Goal: Information Seeking & Learning: Learn about a topic

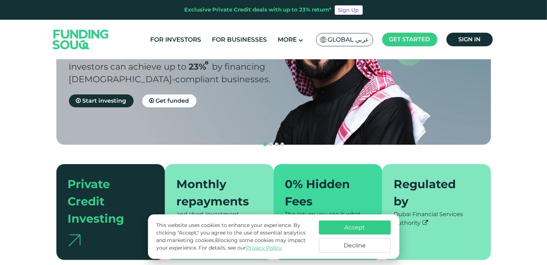
scroll to position [108, 0]
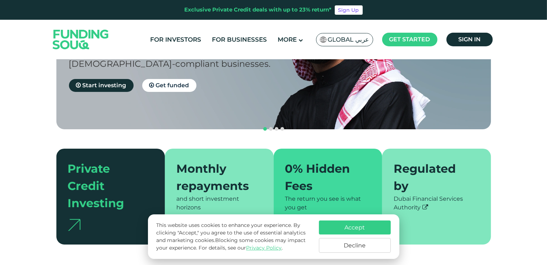
click at [345, 226] on button "Accept" at bounding box center [355, 227] width 72 height 14
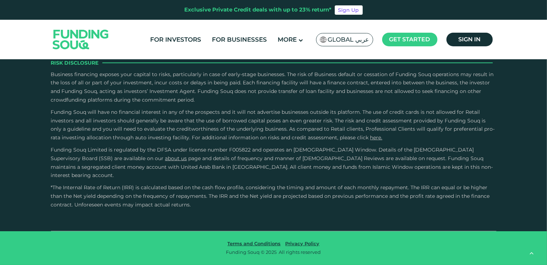
scroll to position [1256, 0]
drag, startPoint x: 286, startPoint y: 142, endPoint x: 211, endPoint y: 142, distance: 75.4
type tc-range-slider "2"
drag, startPoint x: 215, startPoint y: 144, endPoint x: 240, endPoint y: 144, distance: 24.4
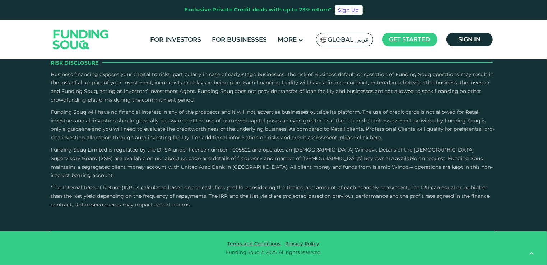
radio input "true"
type tc-range-slider "10000"
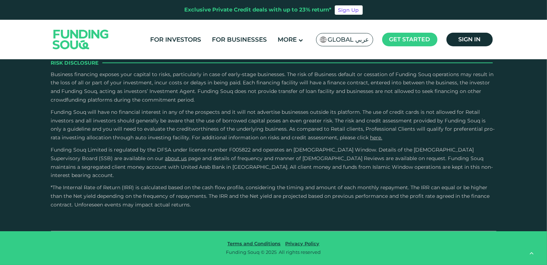
type tc-range-slider "20000"
drag, startPoint x: 233, startPoint y: 147, endPoint x: 249, endPoint y: 150, distance: 16.3
type tc-range-slider "5"
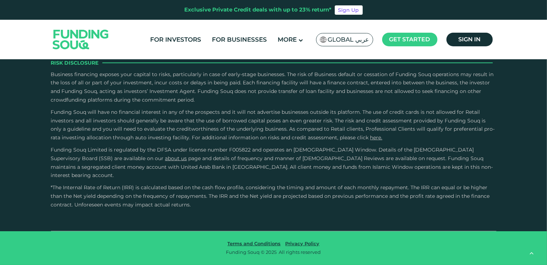
drag, startPoint x: 259, startPoint y: 147, endPoint x: 415, endPoint y: 162, distance: 155.7
drag, startPoint x: 545, startPoint y: 158, endPoint x: 547, endPoint y: 174, distance: 15.6
